Goal: Task Accomplishment & Management: Manage account settings

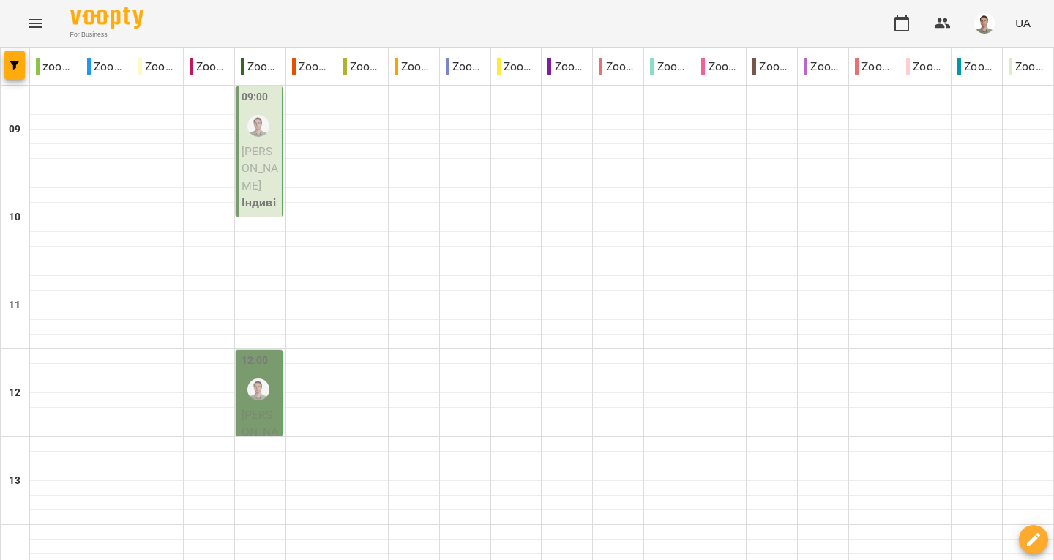
click at [253, 157] on span "[PERSON_NAME]" at bounding box center [260, 168] width 37 height 48
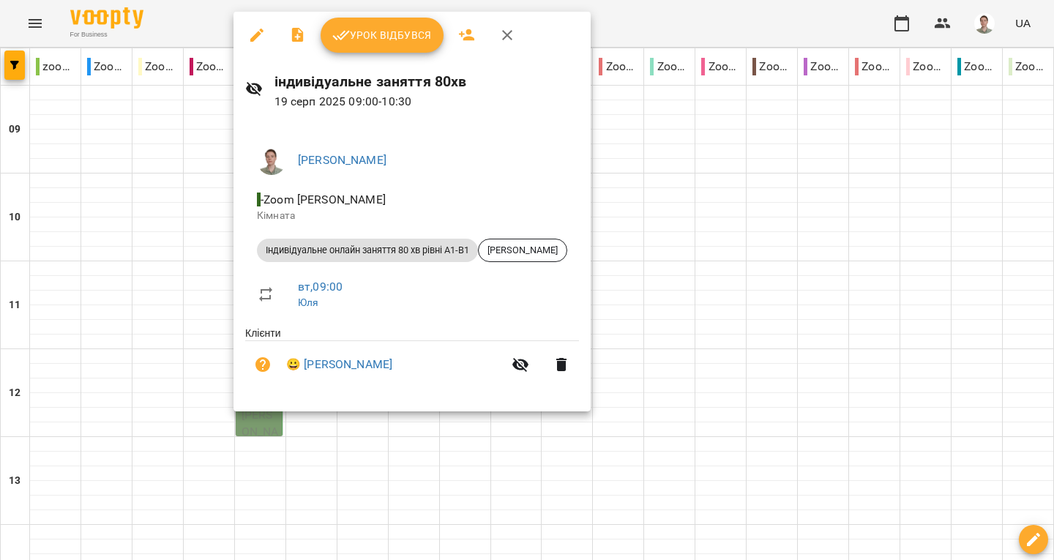
click at [373, 36] on span "Урок відбувся" at bounding box center [382, 35] width 100 height 18
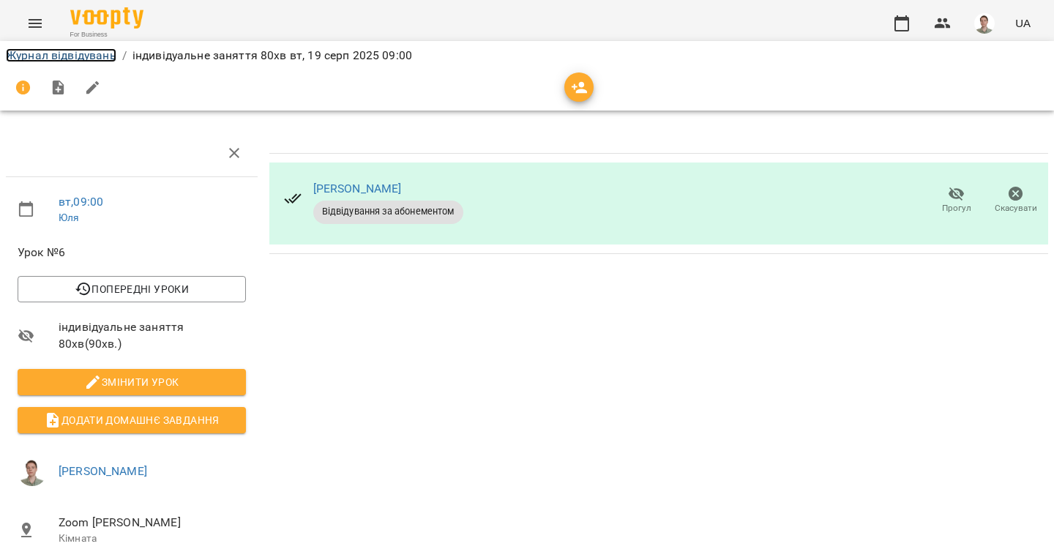
click at [85, 60] on link "Журнал відвідувань" at bounding box center [61, 55] width 111 height 14
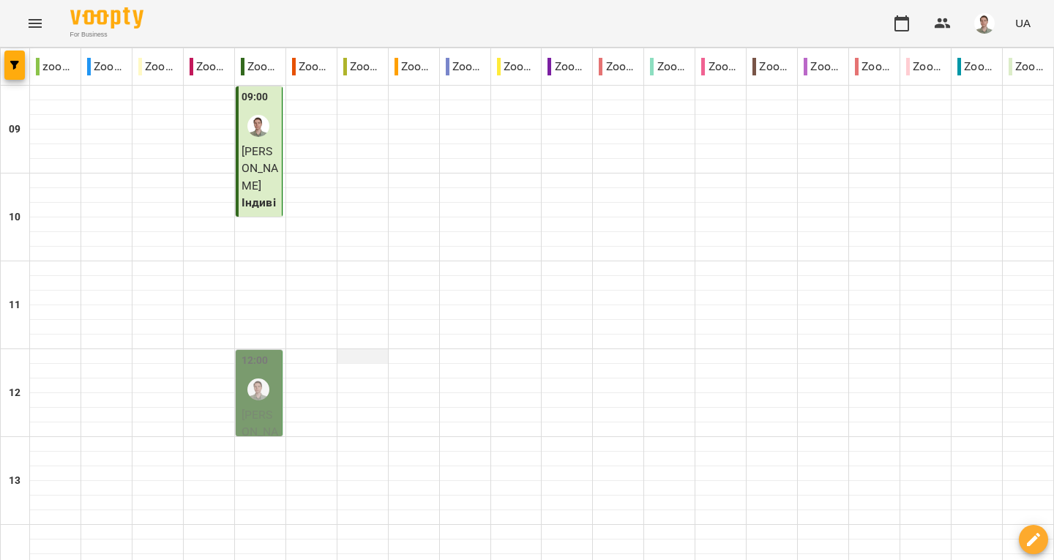
scroll to position [73, 0]
click at [264, 373] on div at bounding box center [259, 390] width 34 height 34
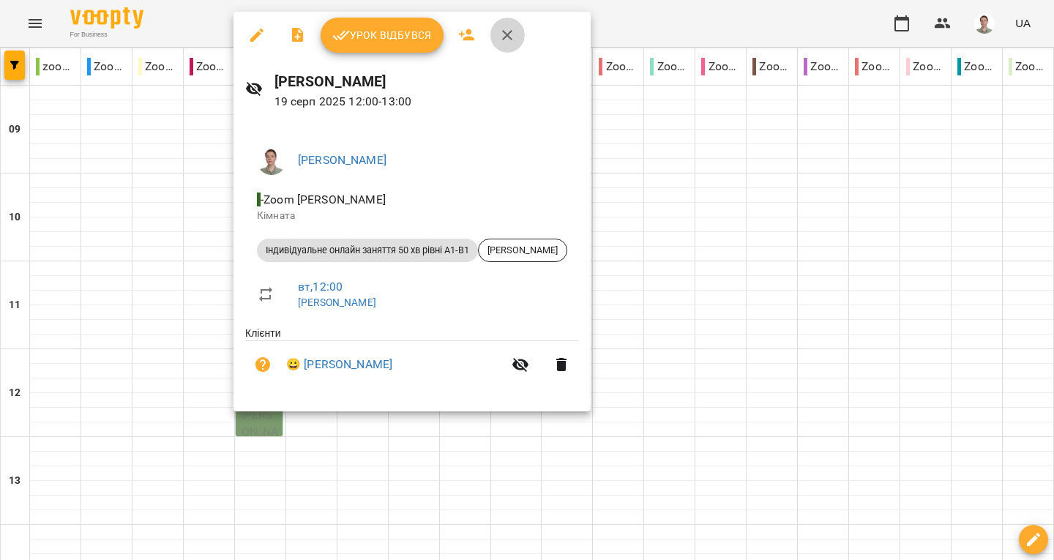
click at [515, 31] on icon "button" at bounding box center [508, 35] width 18 height 18
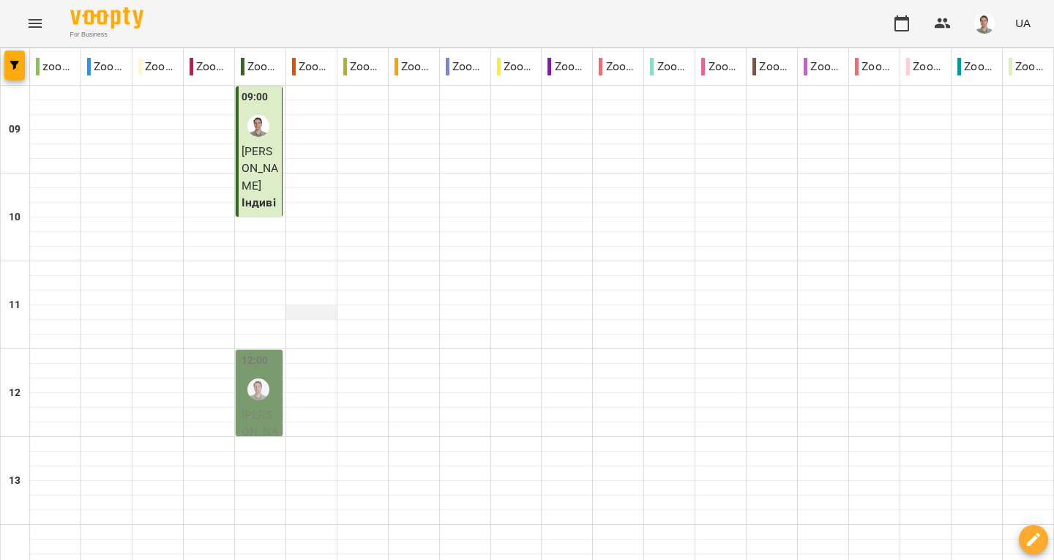
scroll to position [73, 0]
click at [257, 378] on img "Андрій" at bounding box center [258, 389] width 22 height 22
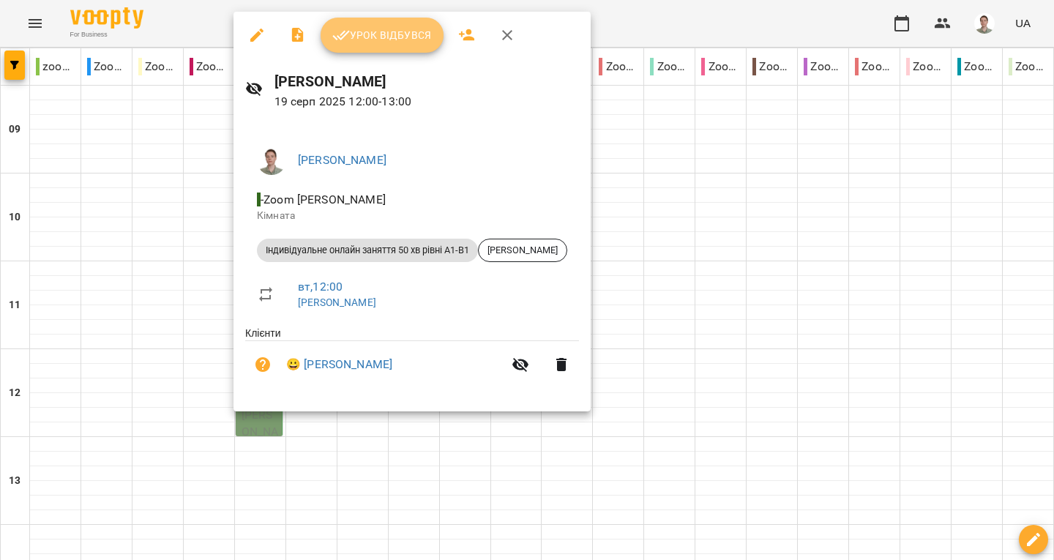
click at [379, 45] on button "Урок відбувся" at bounding box center [382, 35] width 123 height 35
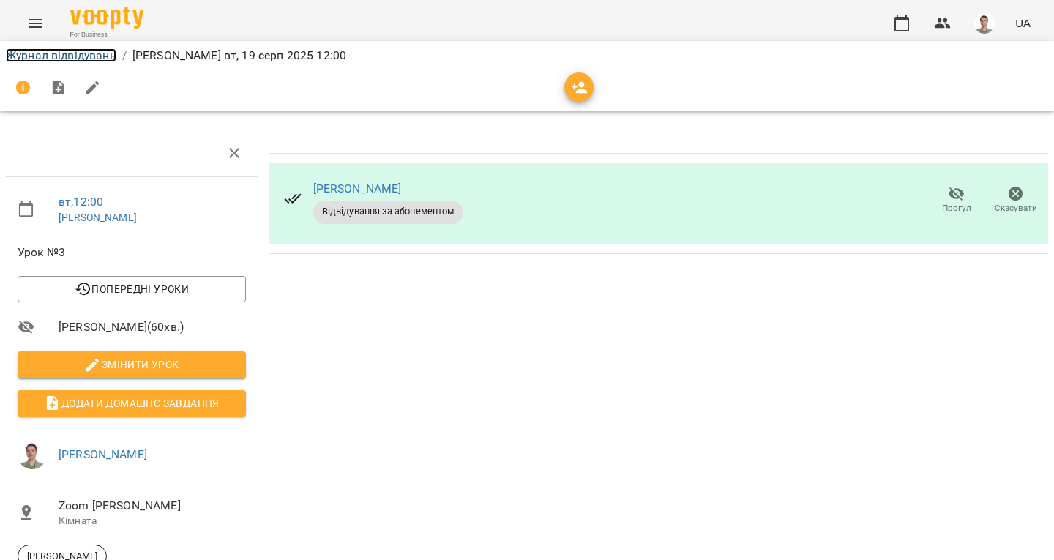
click at [110, 55] on link "Журнал відвідувань" at bounding box center [61, 55] width 111 height 14
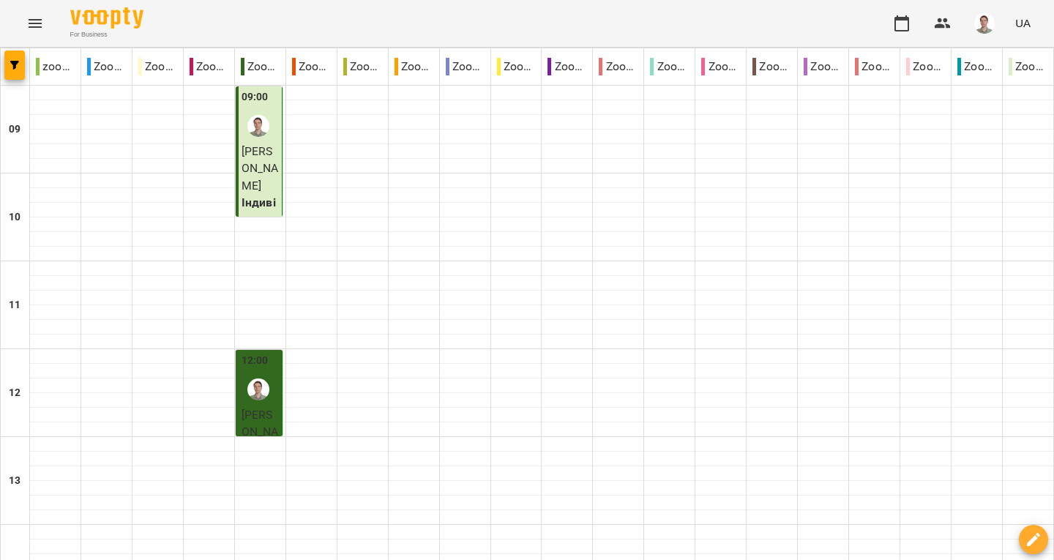
scroll to position [706, 0]
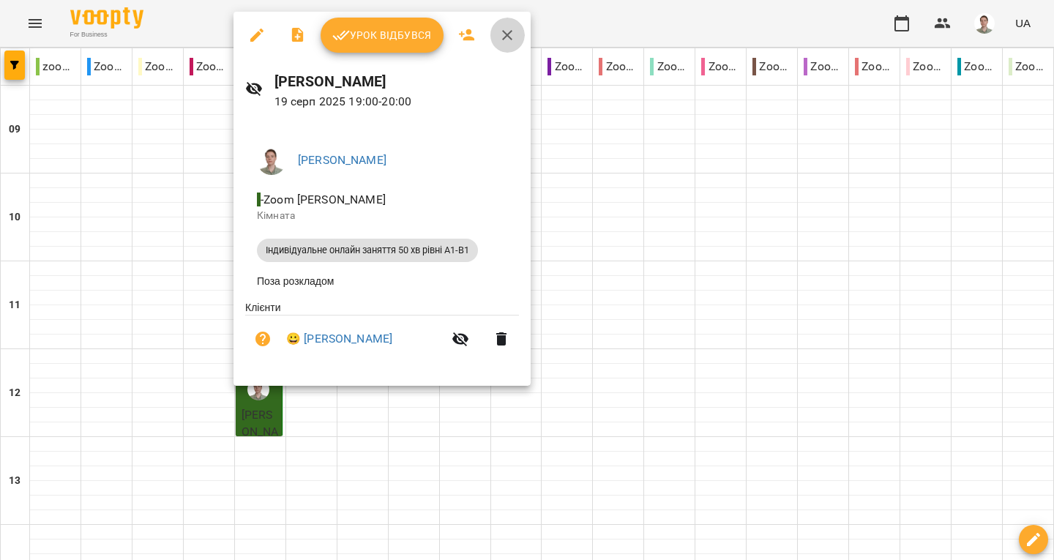
click at [506, 29] on icon "button" at bounding box center [508, 35] width 18 height 18
